Goal: Navigation & Orientation: Find specific page/section

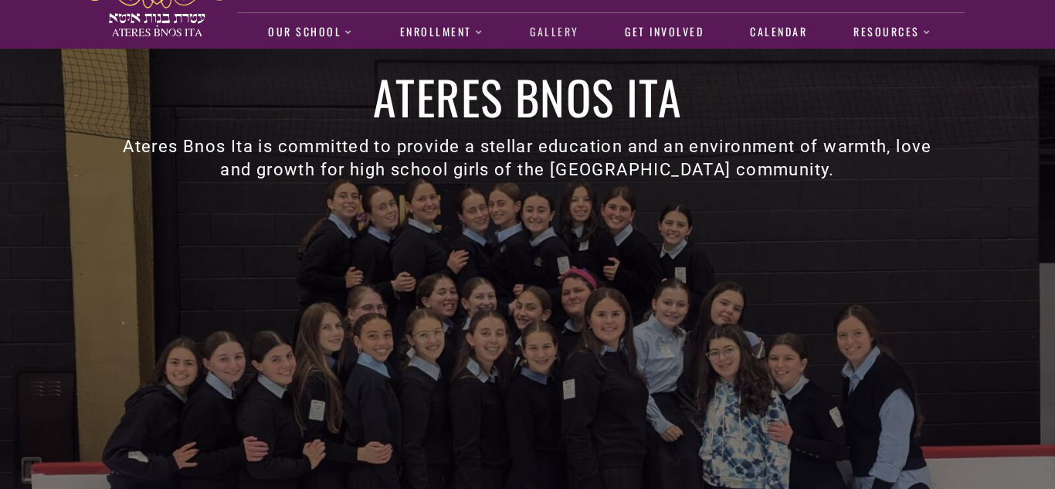
scroll to position [51, 0]
click at [543, 26] on link "Gallery" at bounding box center [554, 32] width 65 height 36
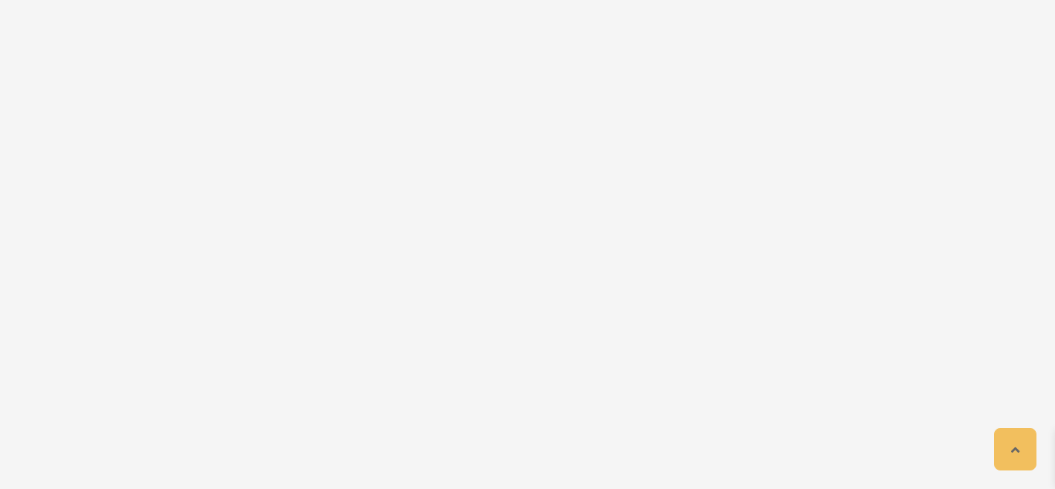
scroll to position [2308, 0]
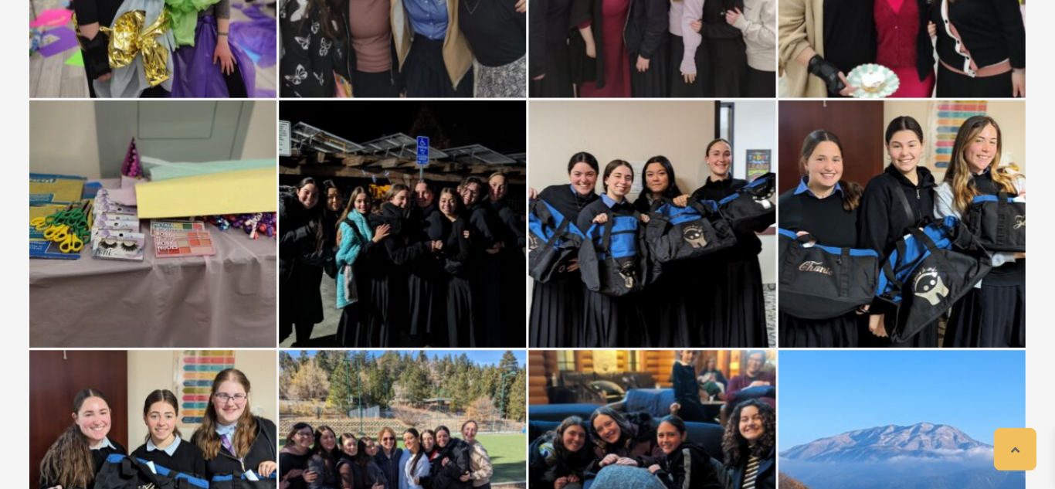
click at [413, 233] on div at bounding box center [402, 223] width 247 height 247
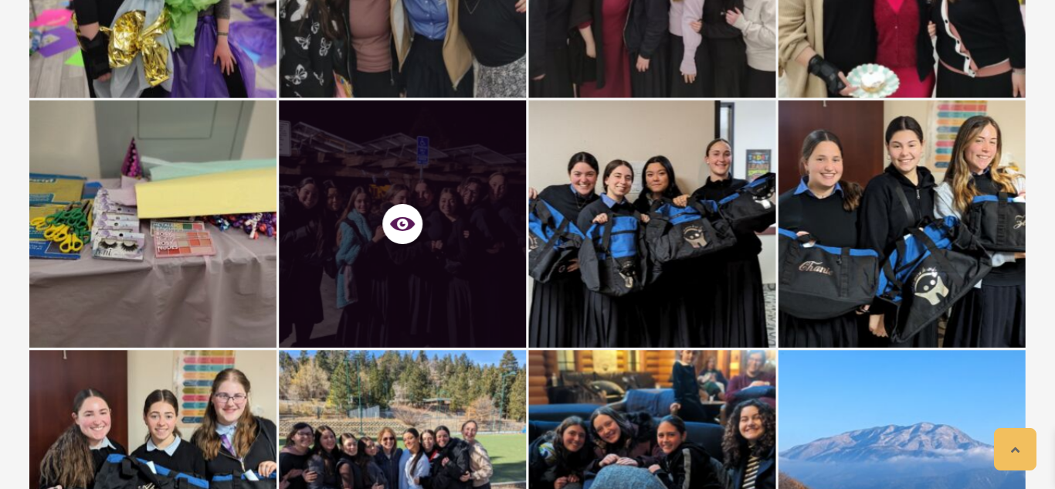
click at [409, 222] on icon at bounding box center [402, 224] width 25 height 14
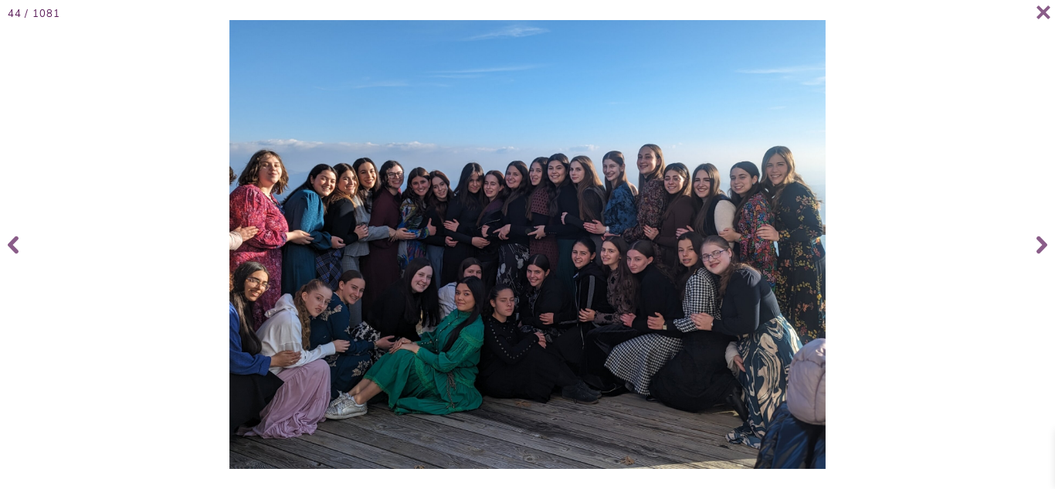
click at [215, 404] on div at bounding box center [528, 244] width 1046 height 449
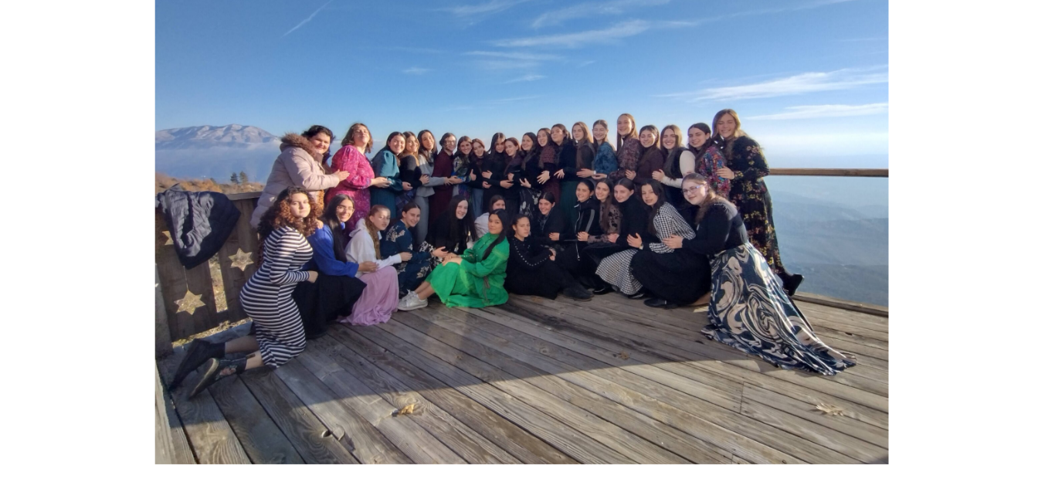
scroll to position [2307, 0]
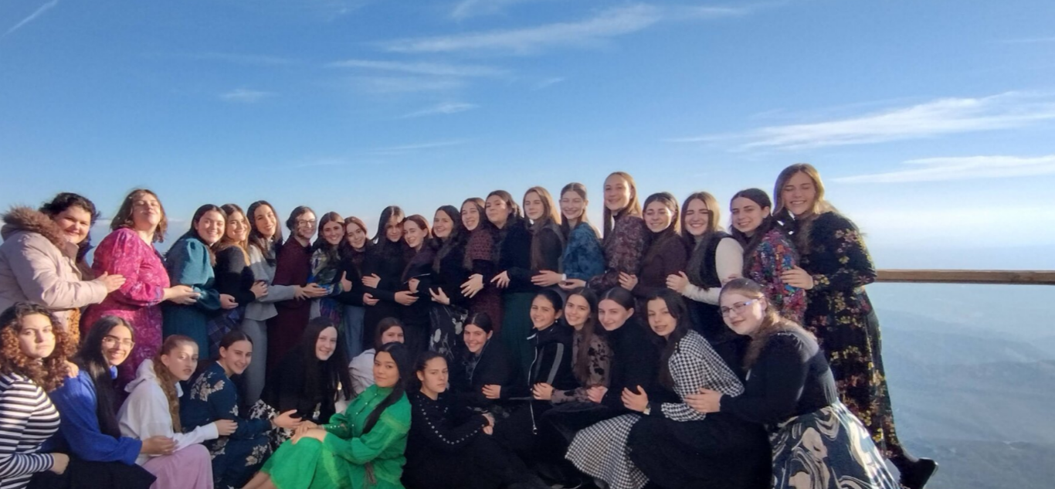
click at [528, 293] on img at bounding box center [528, 244] width 599 height 449
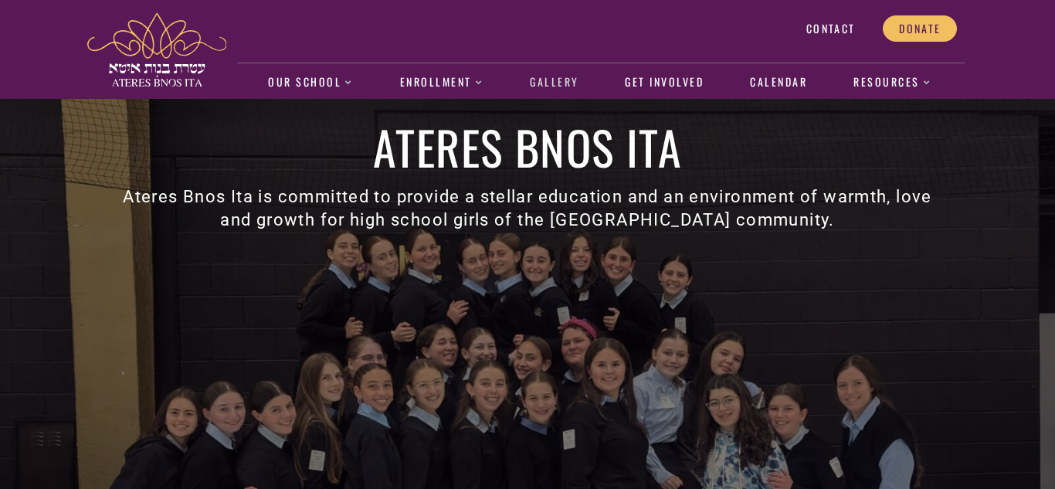
click at [559, 88] on link "Gallery" at bounding box center [554, 83] width 65 height 36
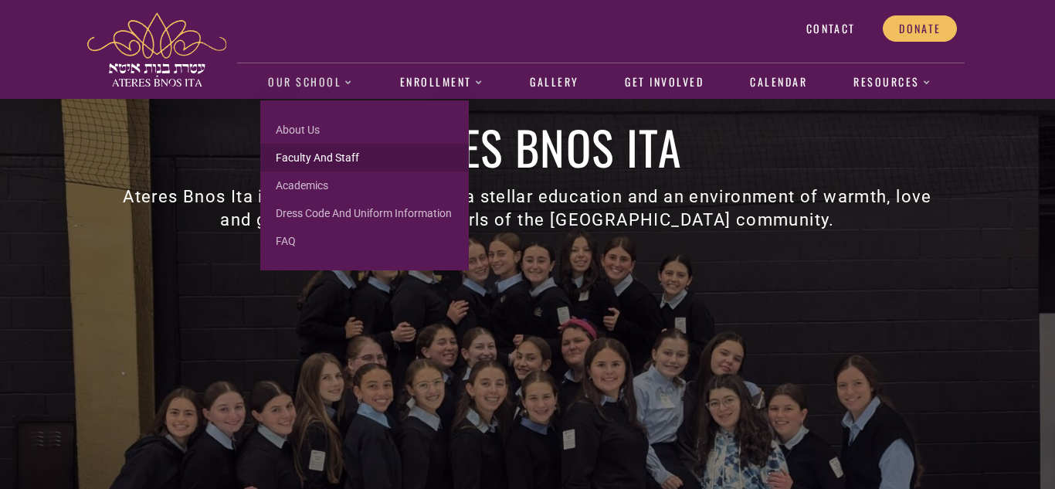
click at [314, 155] on link "Faculty and Staff" at bounding box center [364, 158] width 209 height 28
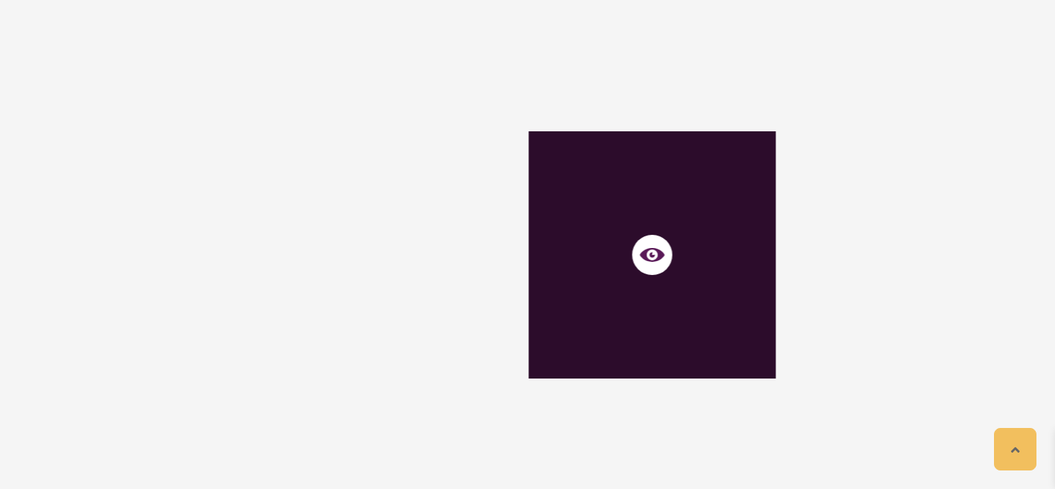
scroll to position [5277, 0]
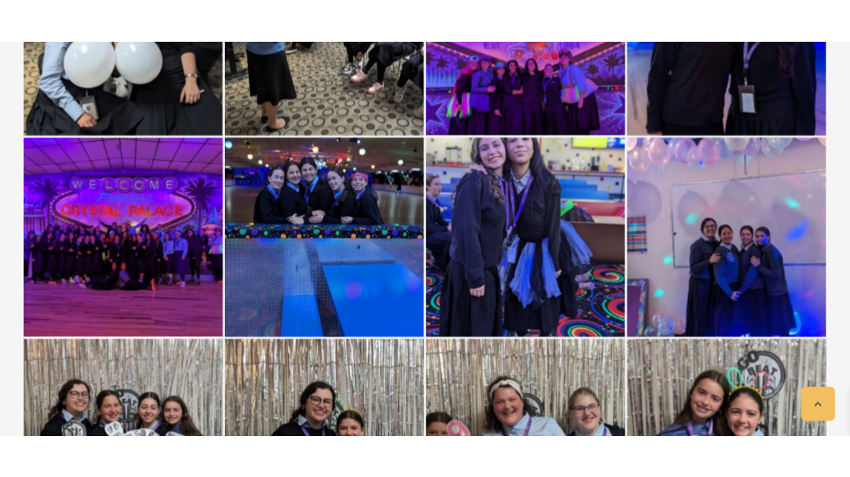
scroll to position [7284, 0]
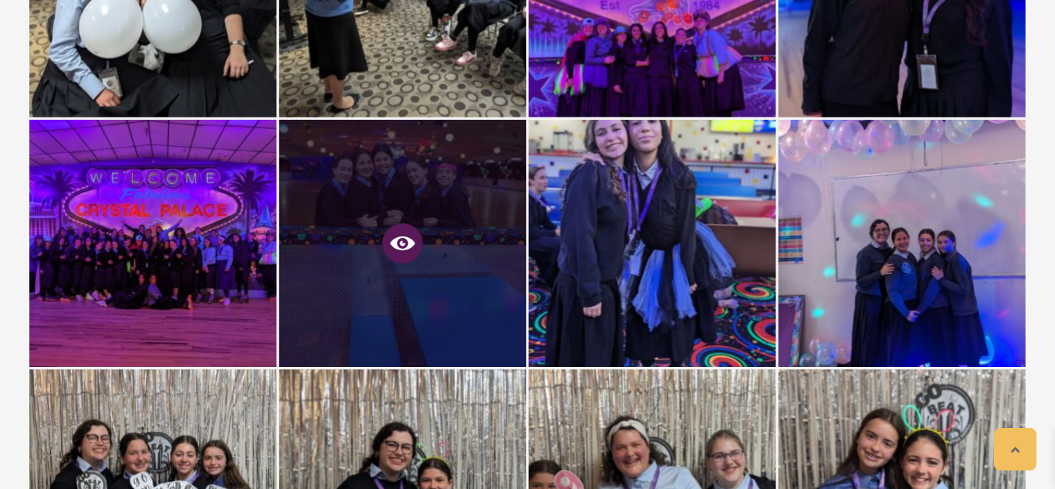
click at [403, 248] on icon at bounding box center [402, 243] width 25 height 25
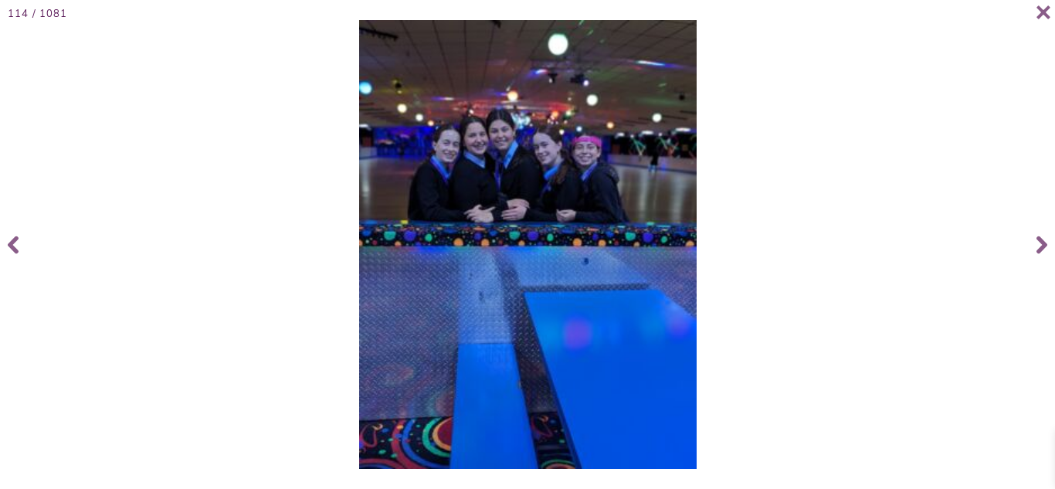
click at [395, 240] on img at bounding box center [528, 244] width 338 height 449
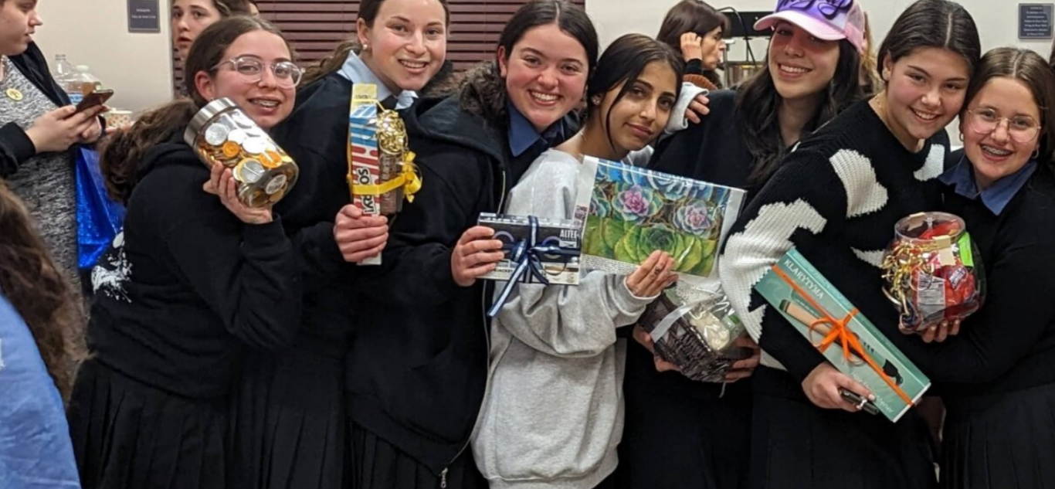
drag, startPoint x: 321, startPoint y: 219, endPoint x: 352, endPoint y: 221, distance: 31.0
click at [352, 221] on img at bounding box center [559, 244] width 596 height 449
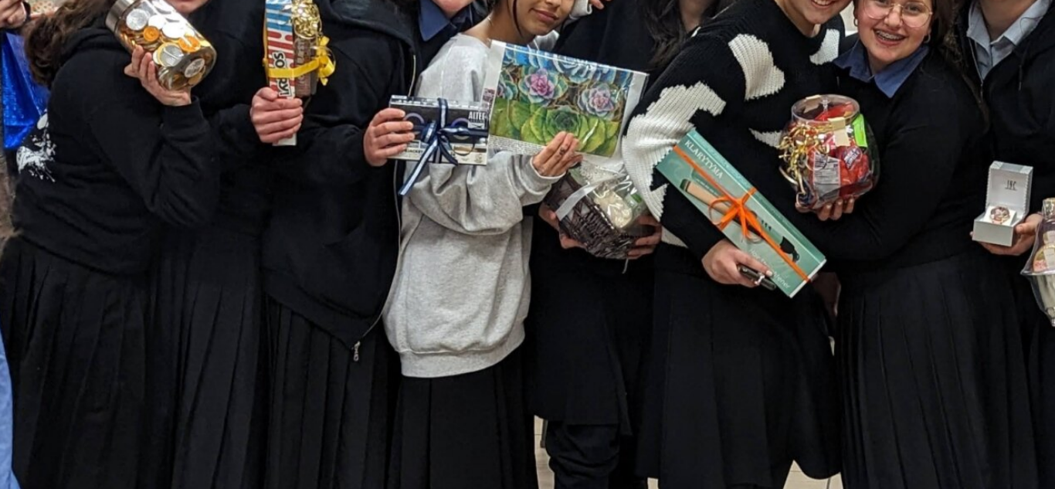
drag, startPoint x: 297, startPoint y: 228, endPoint x: 298, endPoint y: 206, distance: 21.6
click at [298, 206] on img at bounding box center [527, 222] width 596 height 449
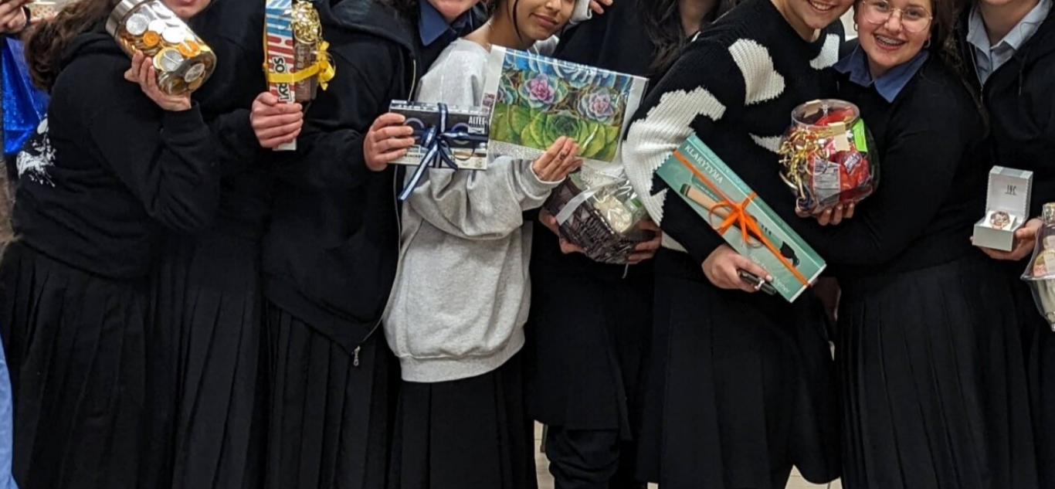
drag, startPoint x: 287, startPoint y: 281, endPoint x: 287, endPoint y: 261, distance: 20.1
click at [287, 261] on img at bounding box center [527, 224] width 596 height 449
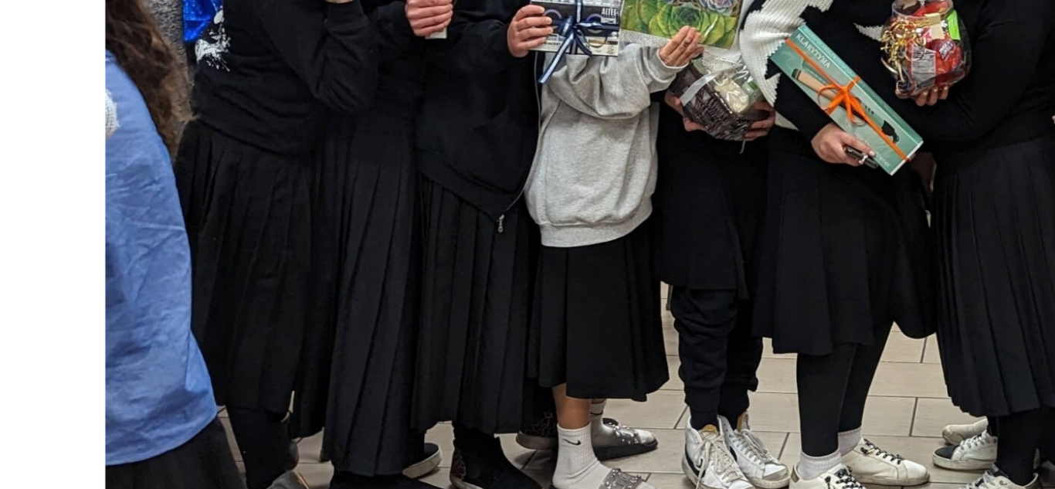
drag, startPoint x: 318, startPoint y: 281, endPoint x: 314, endPoint y: 293, distance: 12.2
click at [314, 293] on img at bounding box center [527, 244] width 596 height 449
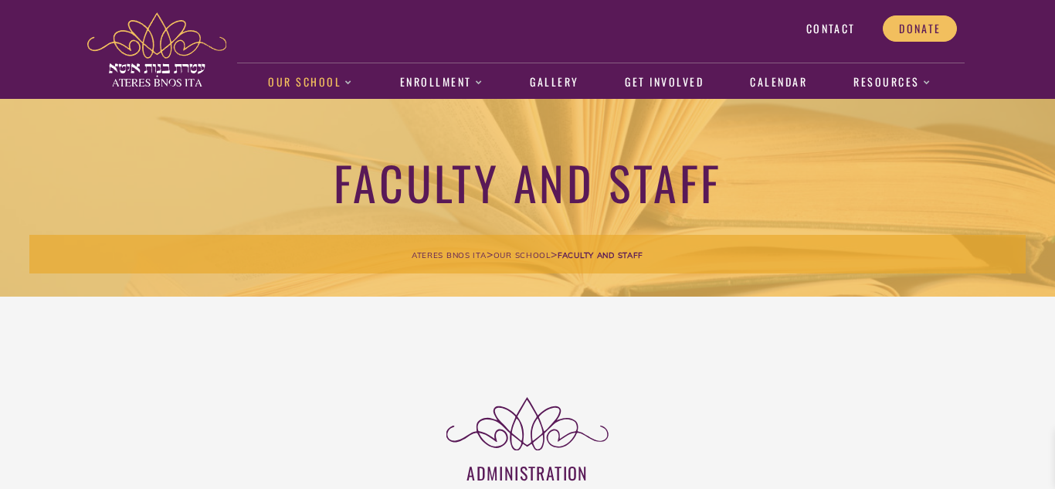
click at [8, 26] on div "Contact Donate Our School About us Faculty and Staff Academics Dress Code and U…" at bounding box center [527, 49] width 1055 height 99
click at [554, 84] on link "Gallery" at bounding box center [554, 83] width 65 height 36
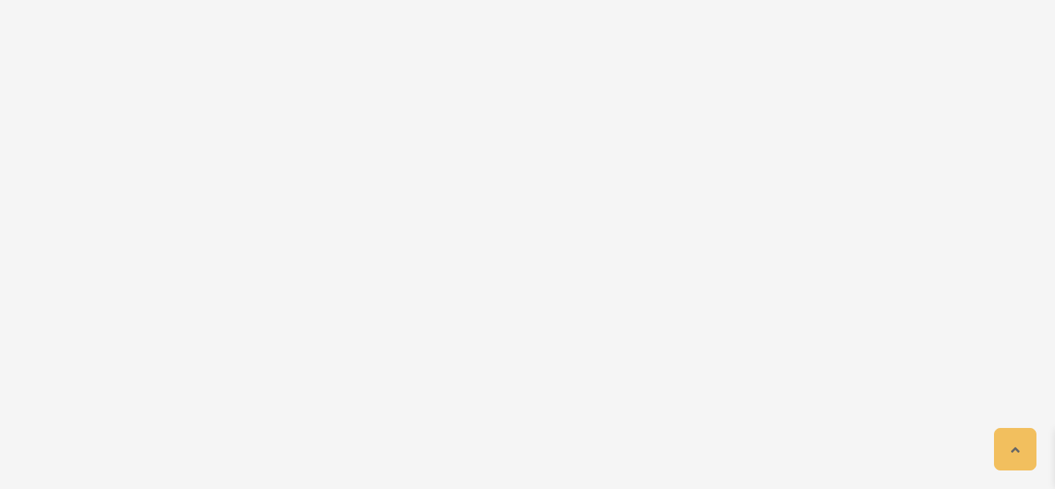
scroll to position [10756, 0]
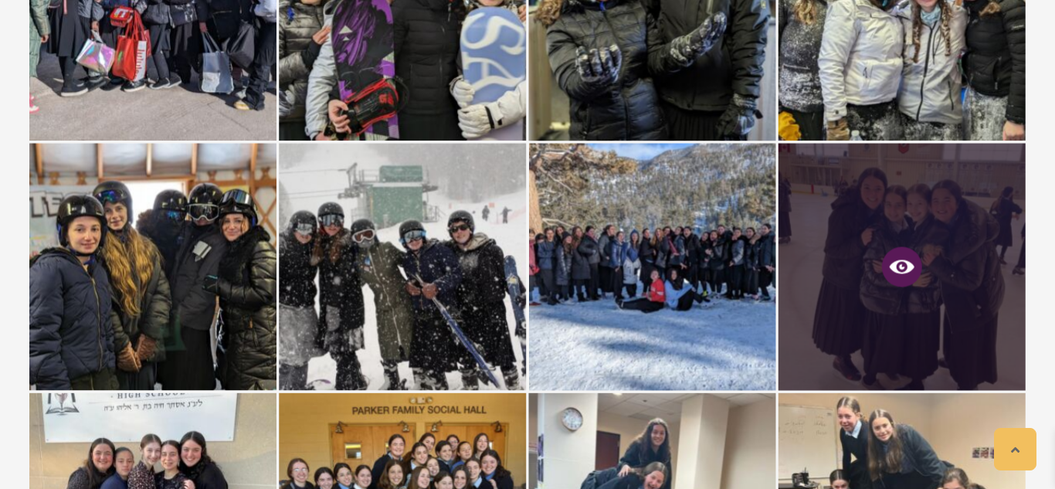
click at [903, 270] on icon at bounding box center [902, 267] width 25 height 25
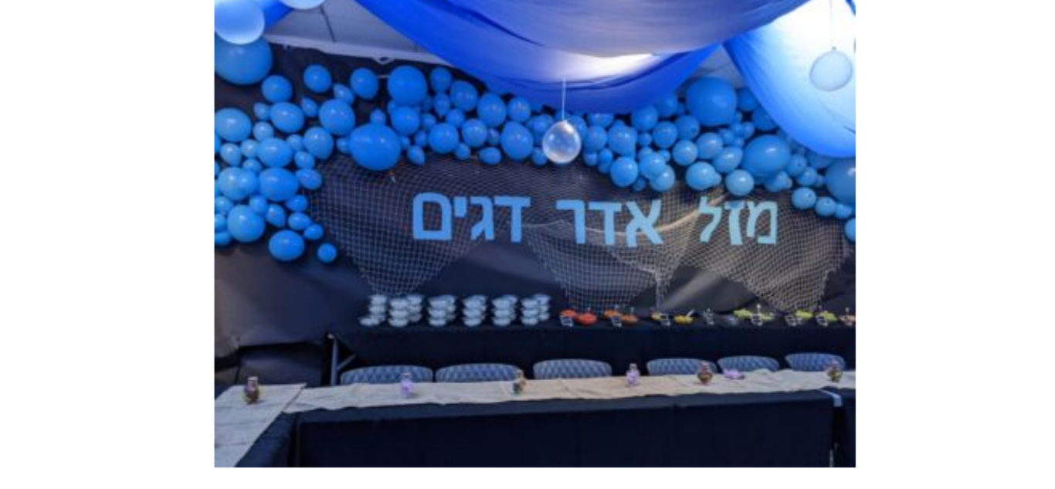
scroll to position [10758, 0]
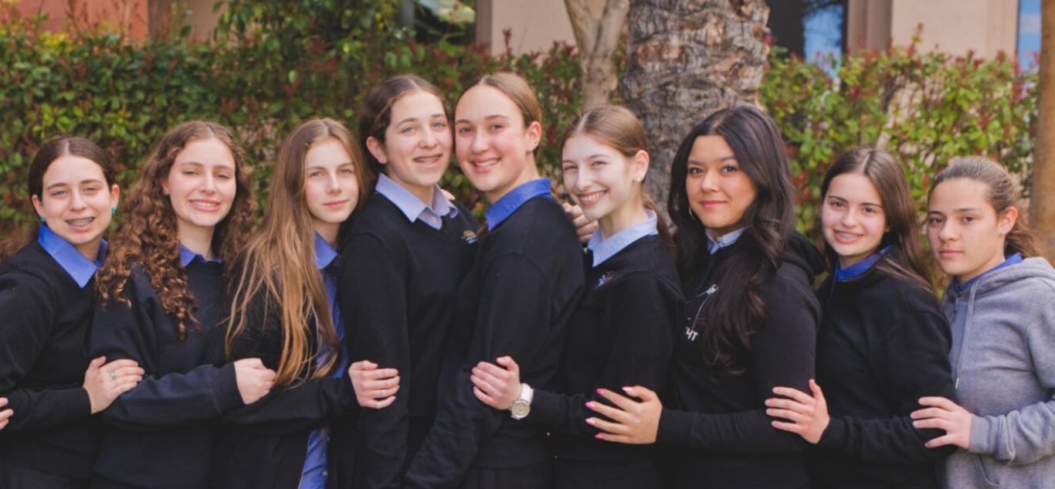
drag, startPoint x: 591, startPoint y: 138, endPoint x: 588, endPoint y: 117, distance: 21.1
click at [588, 117] on img at bounding box center [524, 244] width 673 height 449
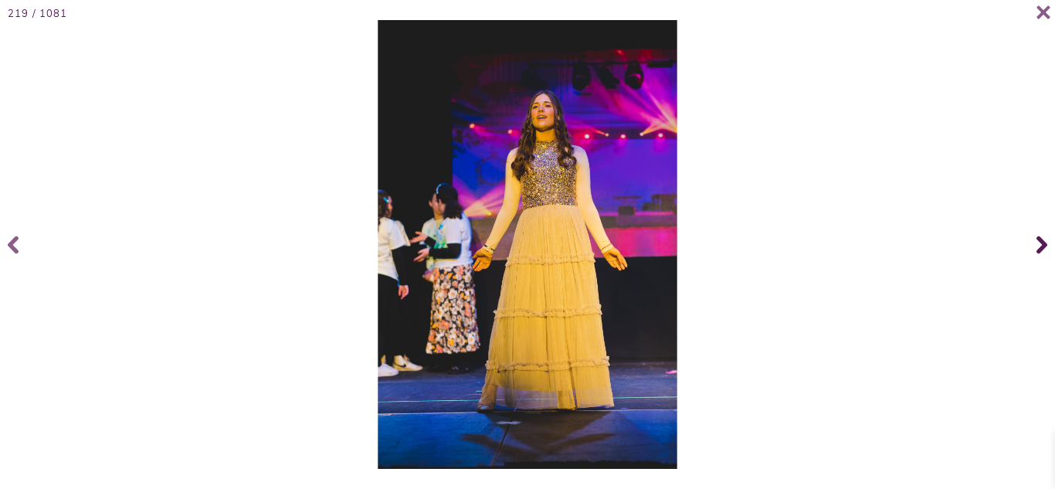
click at [1038, 253] on icon at bounding box center [1042, 245] width 11 height 62
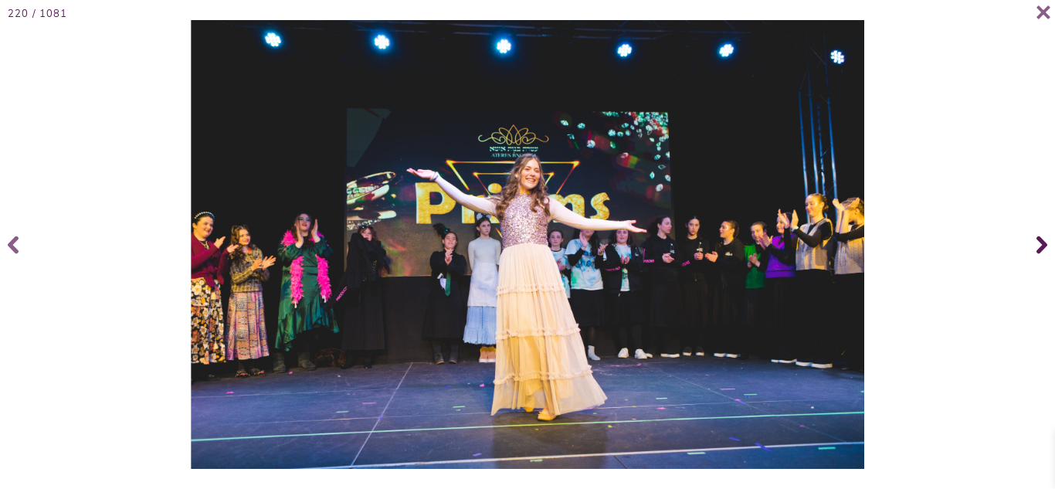
click at [1037, 250] on icon at bounding box center [1042, 245] width 11 height 18
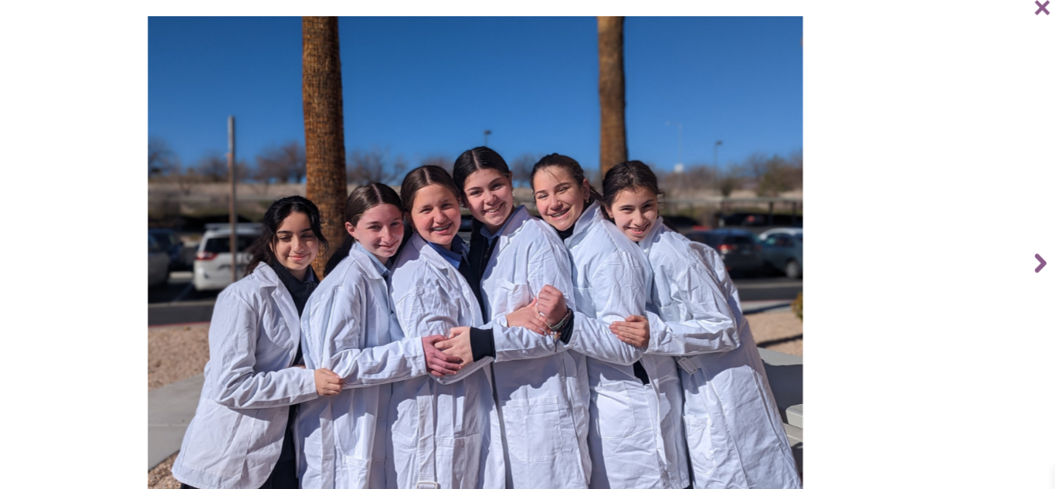
drag, startPoint x: 837, startPoint y: 243, endPoint x: 644, endPoint y: 219, distance: 194.7
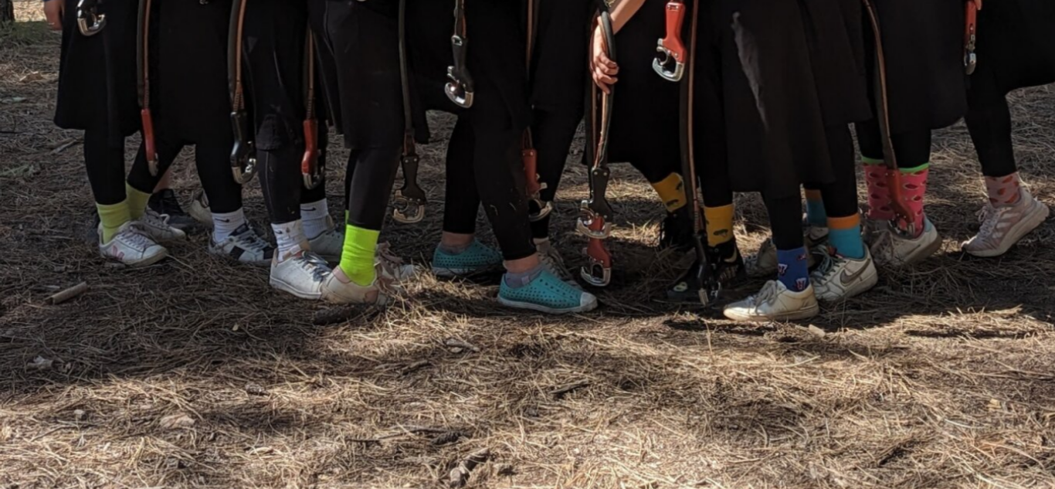
drag, startPoint x: 608, startPoint y: 356, endPoint x: 679, endPoint y: 398, distance: 82.4
click at [679, 398] on img at bounding box center [599, 244] width 596 height 449
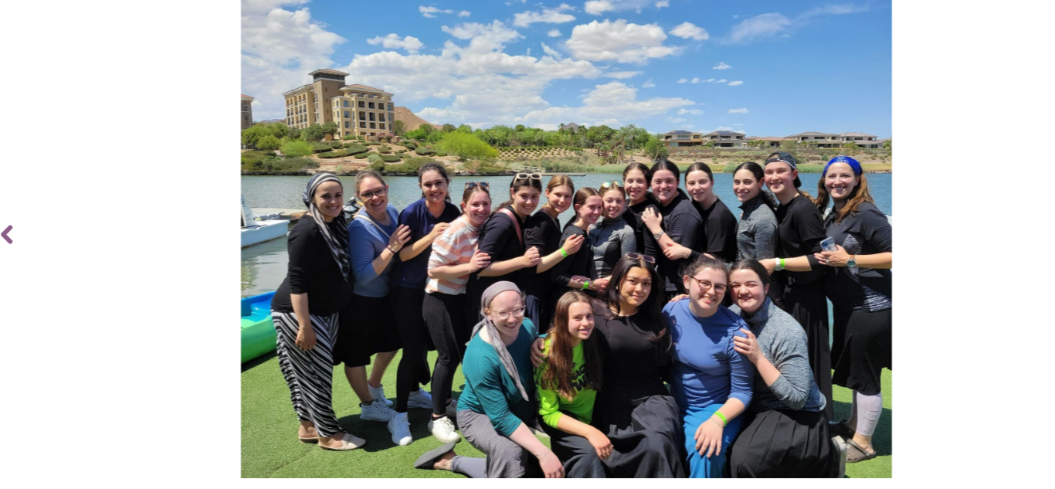
scroll to position [10756, 0]
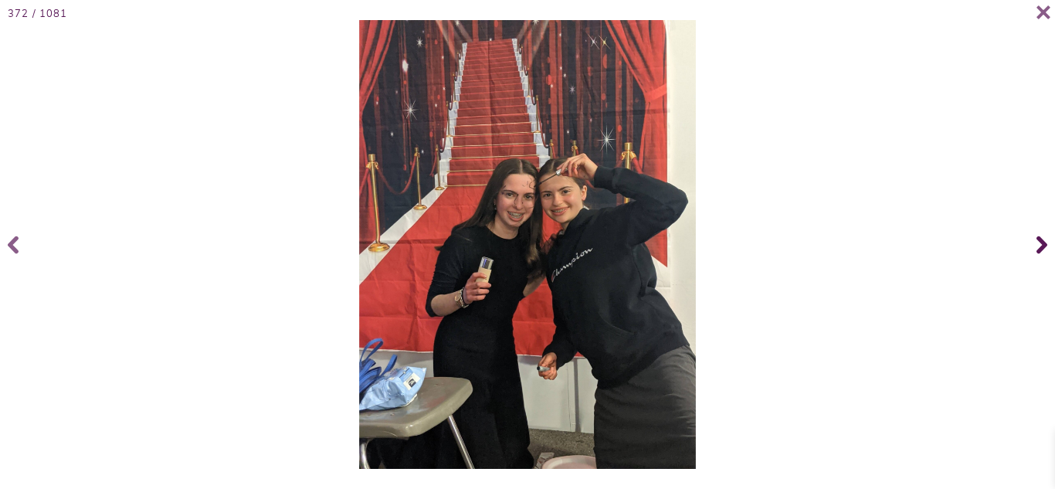
click at [1035, 243] on span at bounding box center [1039, 245] width 31 height 62
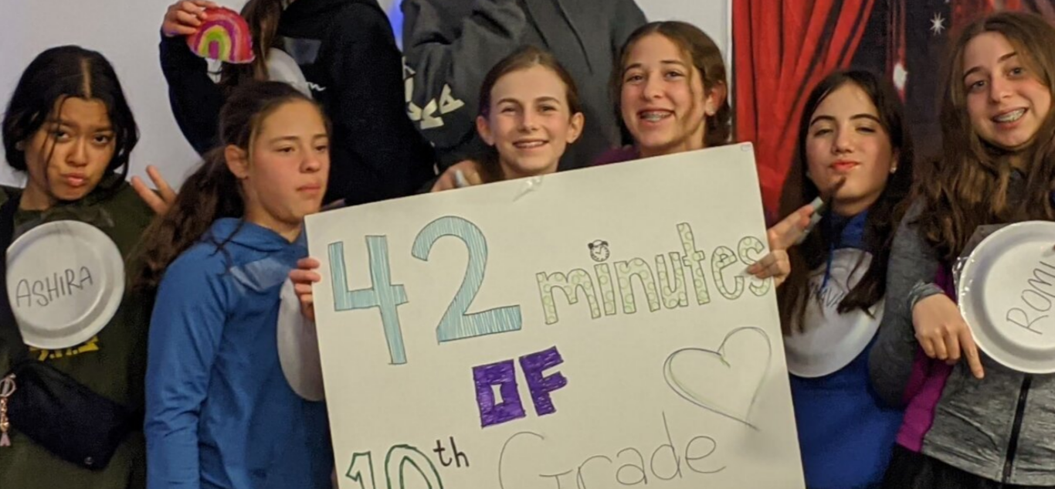
drag, startPoint x: 533, startPoint y: 229, endPoint x: 605, endPoint y: 246, distance: 74.0
click at [605, 246] on img at bounding box center [600, 244] width 599 height 449
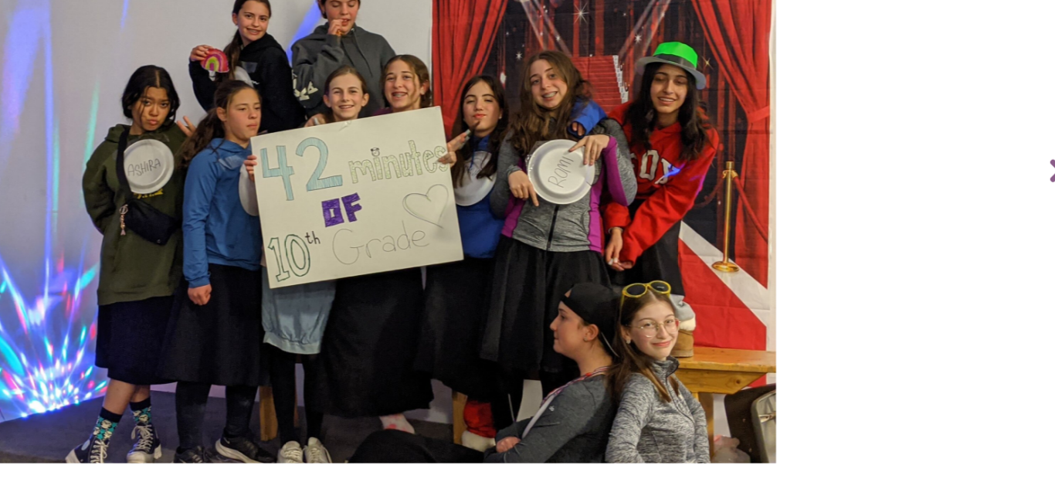
scroll to position [10755, 0]
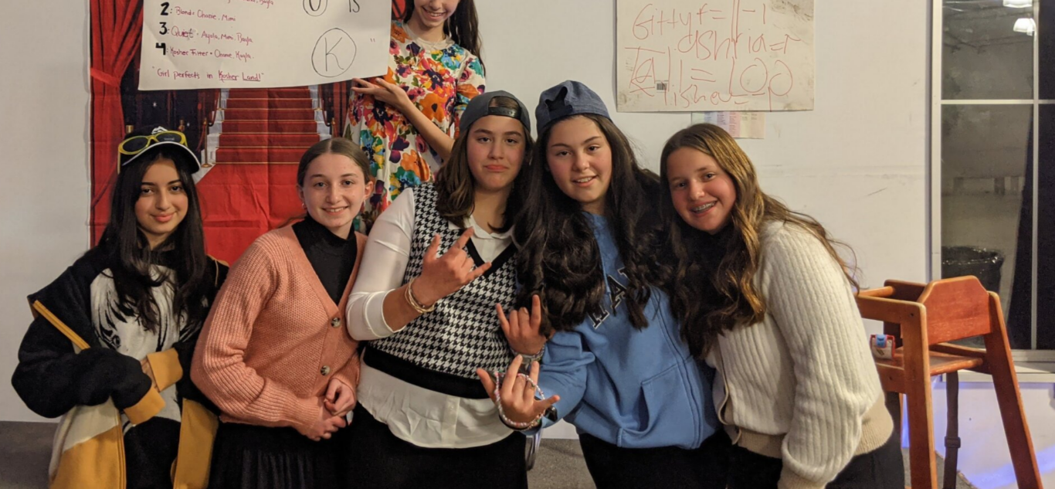
drag, startPoint x: 583, startPoint y: 284, endPoint x: 591, endPoint y: 256, distance: 28.9
click at [591, 256] on img at bounding box center [528, 216] width 599 height 449
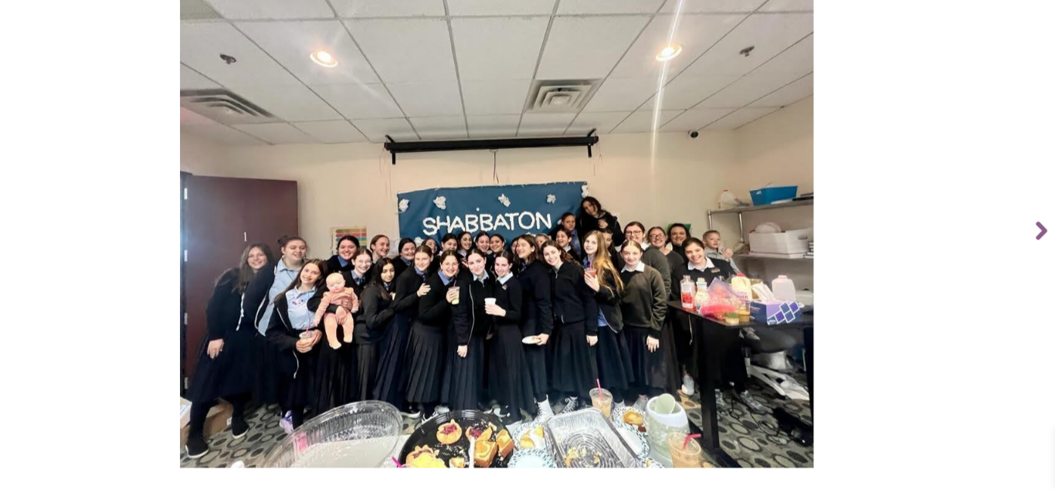
scroll to position [10754, 0]
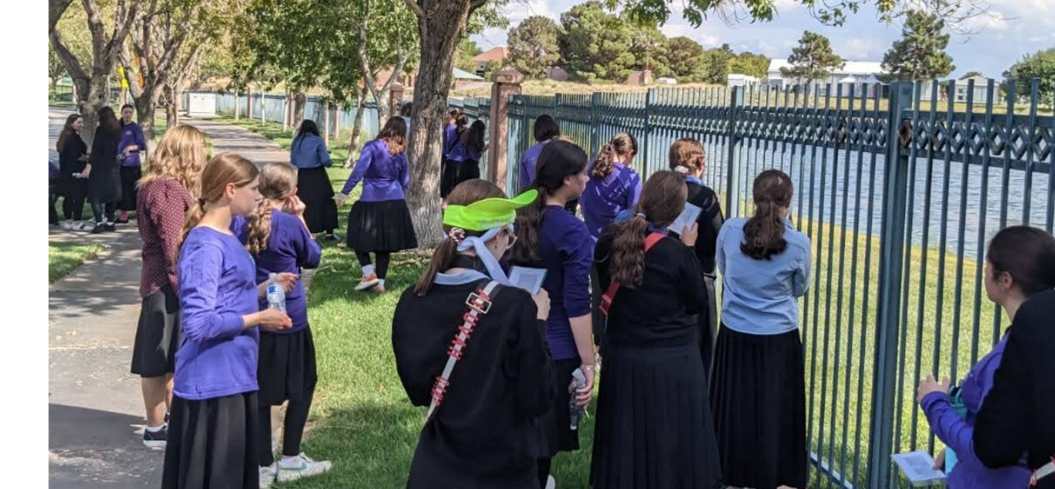
click at [510, 286] on img at bounding box center [527, 244] width 337 height 449
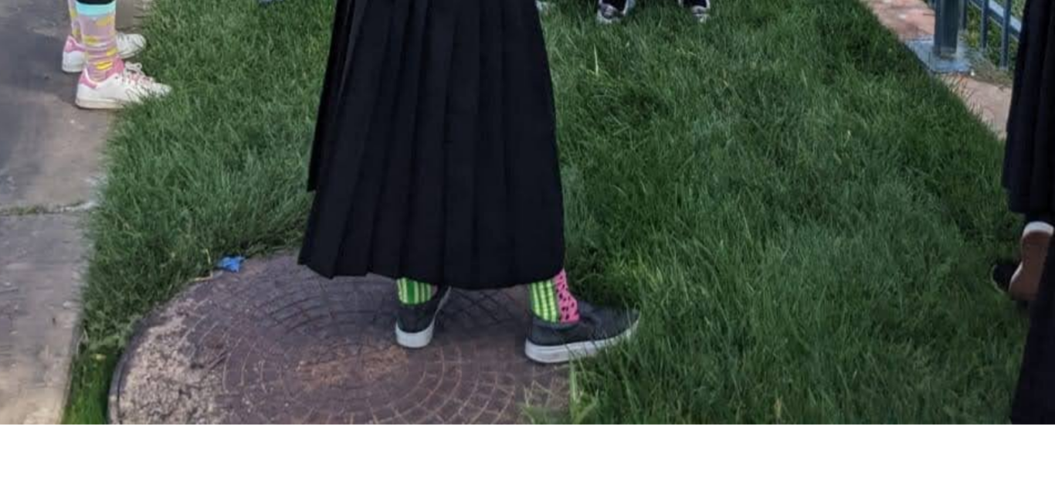
scroll to position [10753, 0]
